Goal: Navigation & Orientation: Locate item on page

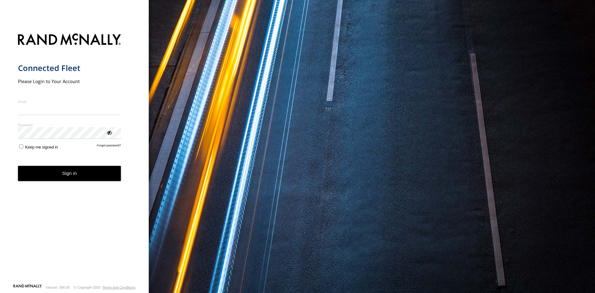
type input "**********"
click at [78, 181] on button "Sign in" at bounding box center [69, 173] width 103 height 15
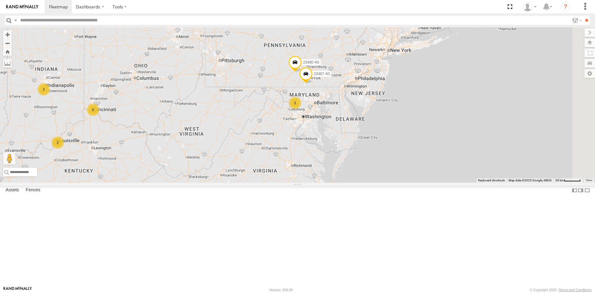
drag, startPoint x: 512, startPoint y: 135, endPoint x: 359, endPoint y: 166, distance: 155.5
click at [359, 166] on div "23207xx 23207 NEW 23237 NEW 23460 23480 23460 NEW 2 2 2 2 2 23480 4G 23467 4G" at bounding box center [297, 104] width 595 height 155
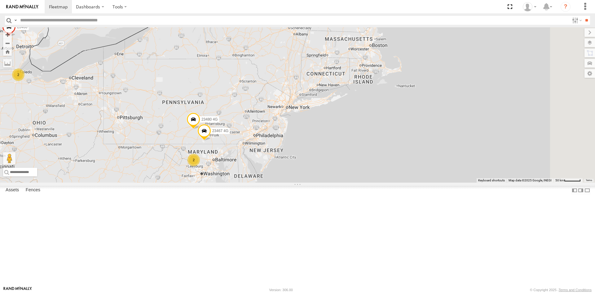
drag, startPoint x: 456, startPoint y: 100, endPoint x: 353, endPoint y: 158, distance: 118.4
click at [353, 158] on div "23207xx 23207 NEW 23237 NEW 23460 23480 23460 NEW 2 2 2 2 2 23480 4G 23467 4G" at bounding box center [297, 104] width 595 height 155
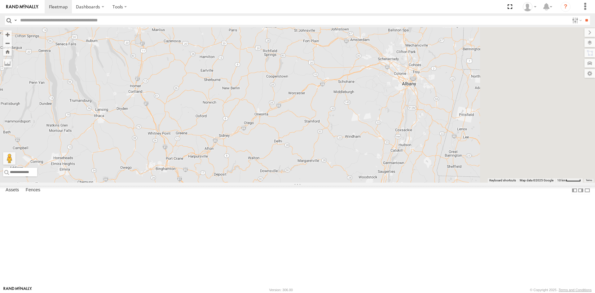
drag, startPoint x: 307, startPoint y: 86, endPoint x: 210, endPoint y: 150, distance: 116.9
click at [210, 150] on div "23207xx 23207 NEW 23237 NEW 23460 23480 23460 NEW 23480 4G 23467 4G" at bounding box center [297, 104] width 595 height 155
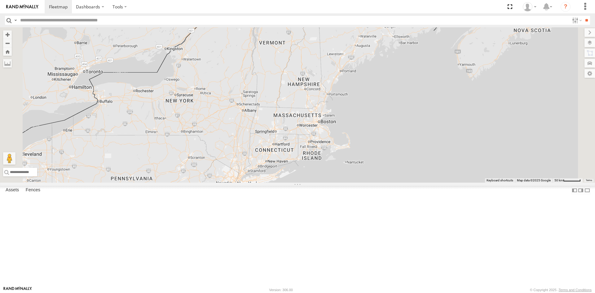
drag, startPoint x: 212, startPoint y: 149, endPoint x: 274, endPoint y: 161, distance: 63.3
click at [274, 161] on div "23207xx 23207 NEW 23237 NEW 23460 23480 23460 NEW 23480 4G 23467 4G 2" at bounding box center [297, 104] width 595 height 155
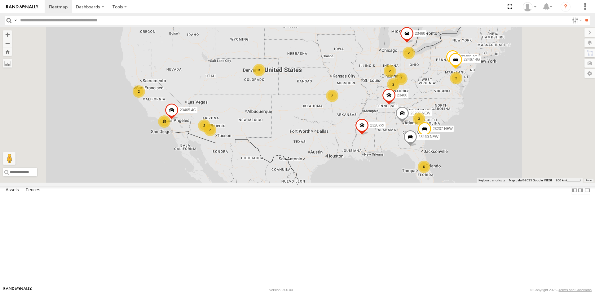
click at [338, 102] on div "2" at bounding box center [332, 96] width 12 height 12
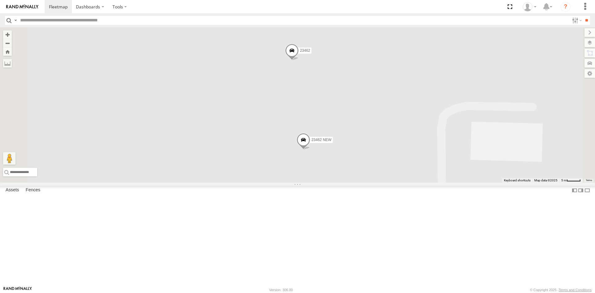
click at [299, 60] on span at bounding box center [292, 51] width 14 height 17
click at [266, 53] on label at bounding box center [260, 51] width 11 height 4
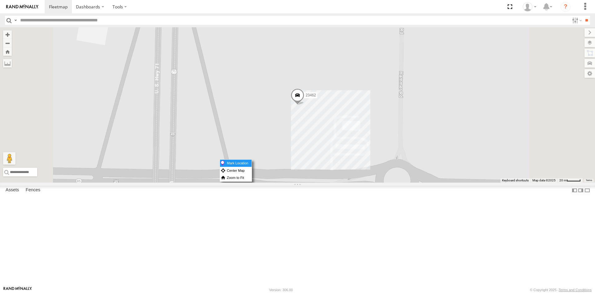
drag, startPoint x: 375, startPoint y: 159, endPoint x: 382, endPoint y: 163, distance: 8.3
click at [252, 163] on label "Mark Location" at bounding box center [236, 163] width 32 height 7
click at [304, 108] on span at bounding box center [297, 99] width 14 height 17
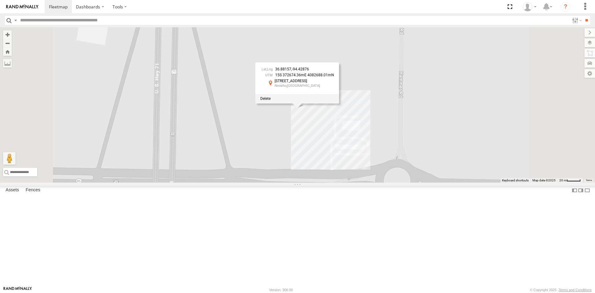
click at [379, 177] on div "23462 36.88157 , -94.42876 15S 372674.36mE 4082688.01mN [STREET_ADDRESS] 36.881…" at bounding box center [297, 104] width 595 height 155
click at [304, 108] on span at bounding box center [297, 99] width 14 height 17
